Goal: Check status: Check status

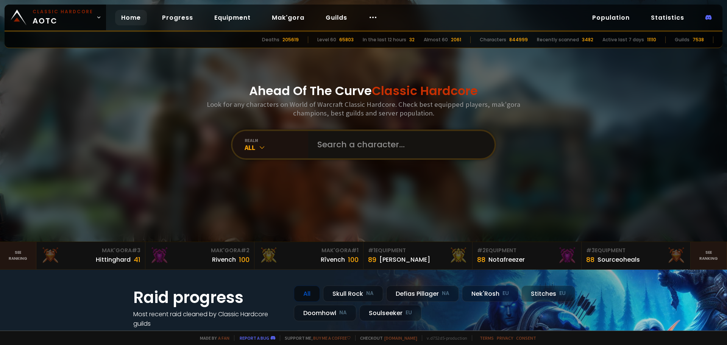
click at [395, 144] on input "text" at bounding box center [399, 144] width 173 height 27
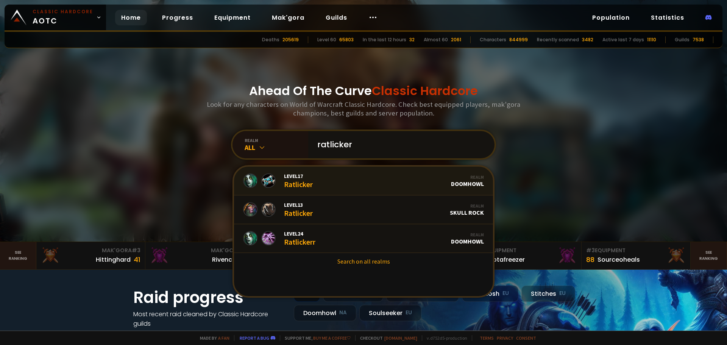
type input "ratlicker"
click at [372, 187] on link "Level 17 Ratlicker Realm Doomhowl" at bounding box center [363, 181] width 259 height 29
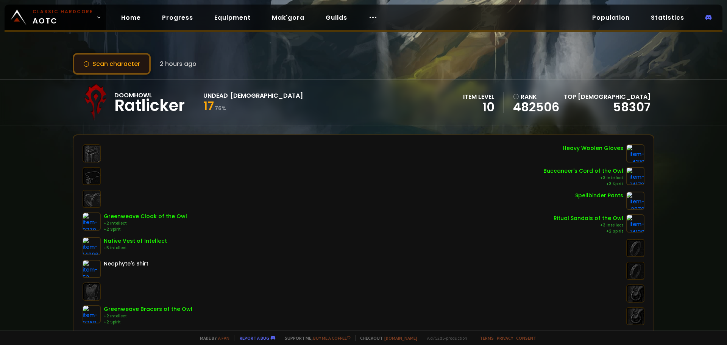
click at [107, 64] on button "Scan character" at bounding box center [112, 64] width 78 height 22
